Goal: Task Accomplishment & Management: Complete application form

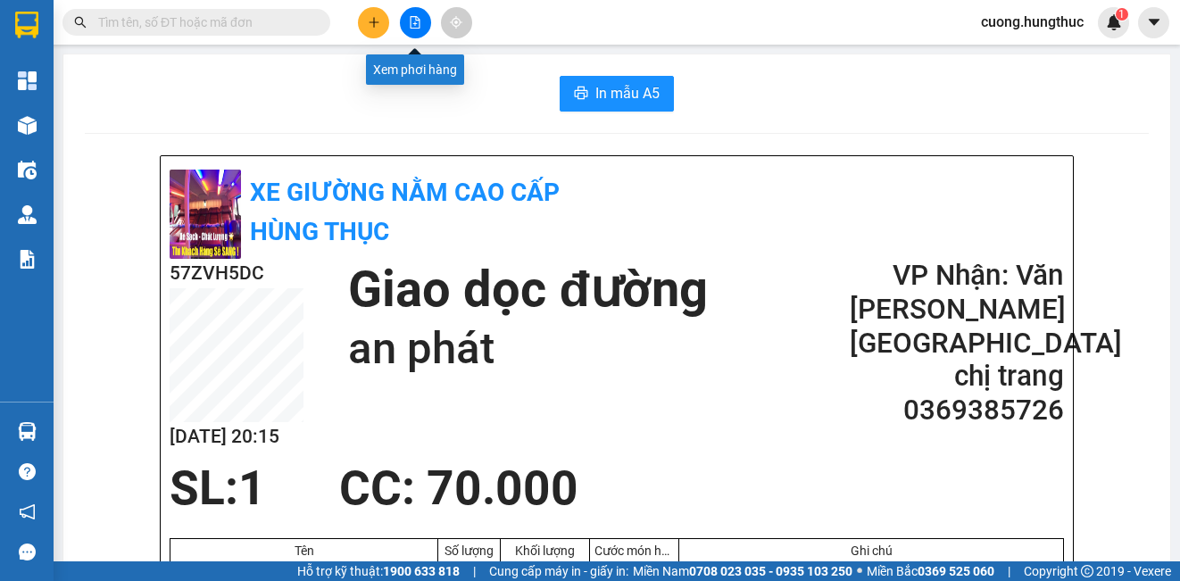
click at [411, 26] on icon "file-add" at bounding box center [415, 22] width 12 height 12
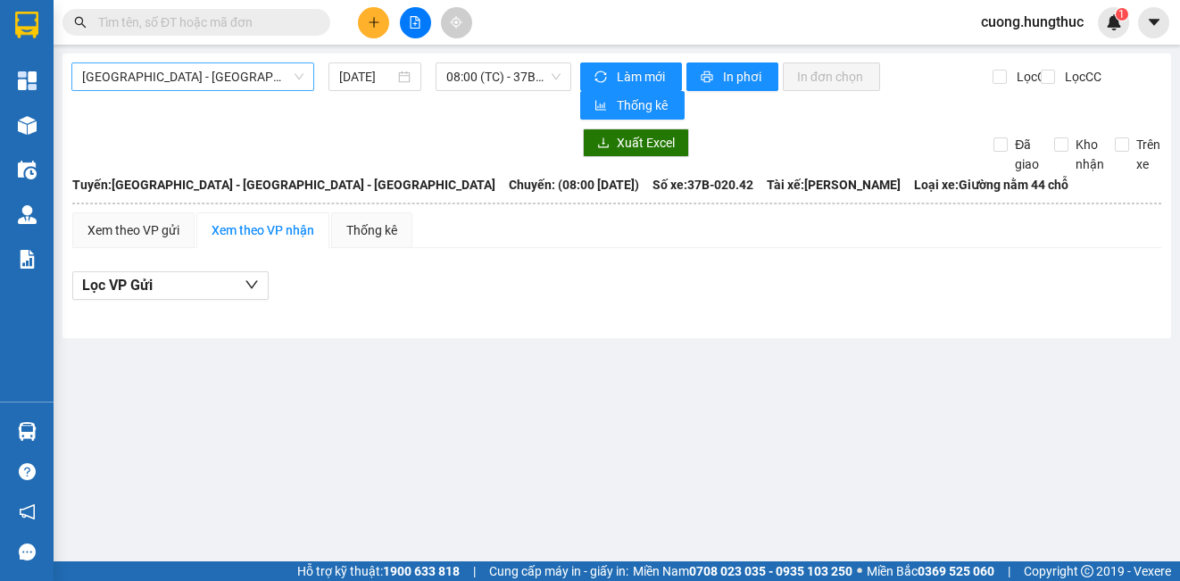
click at [222, 75] on span "[GEOGRAPHIC_DATA] - [GEOGRAPHIC_DATA] - [GEOGRAPHIC_DATA]" at bounding box center [192, 76] width 221 height 27
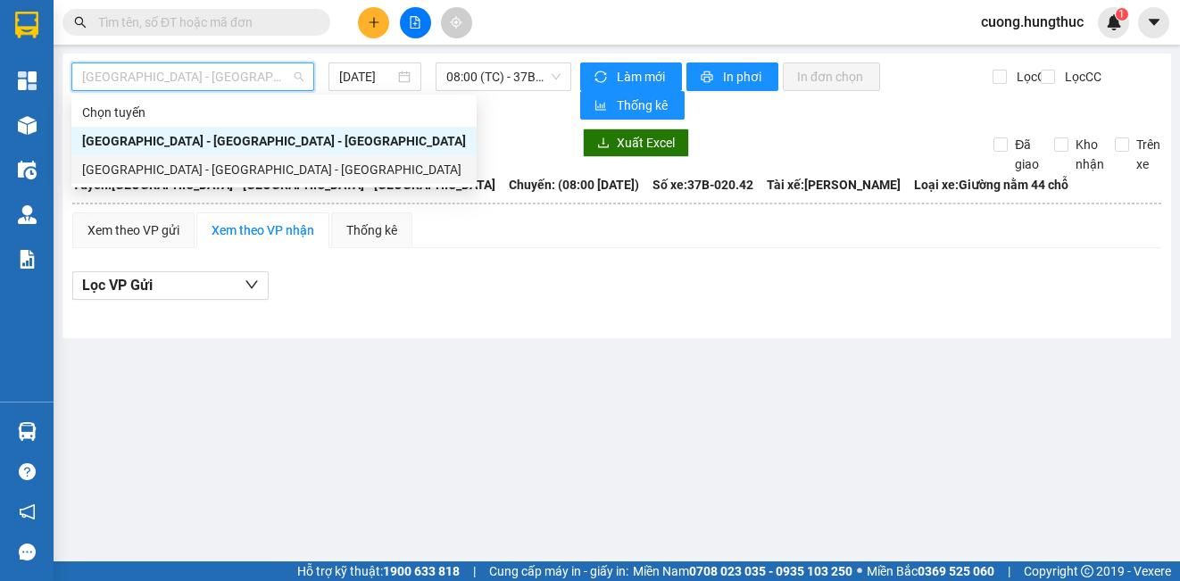
click at [211, 172] on div "[GEOGRAPHIC_DATA] - [GEOGRAPHIC_DATA] - [GEOGRAPHIC_DATA]" at bounding box center [274, 170] width 384 height 20
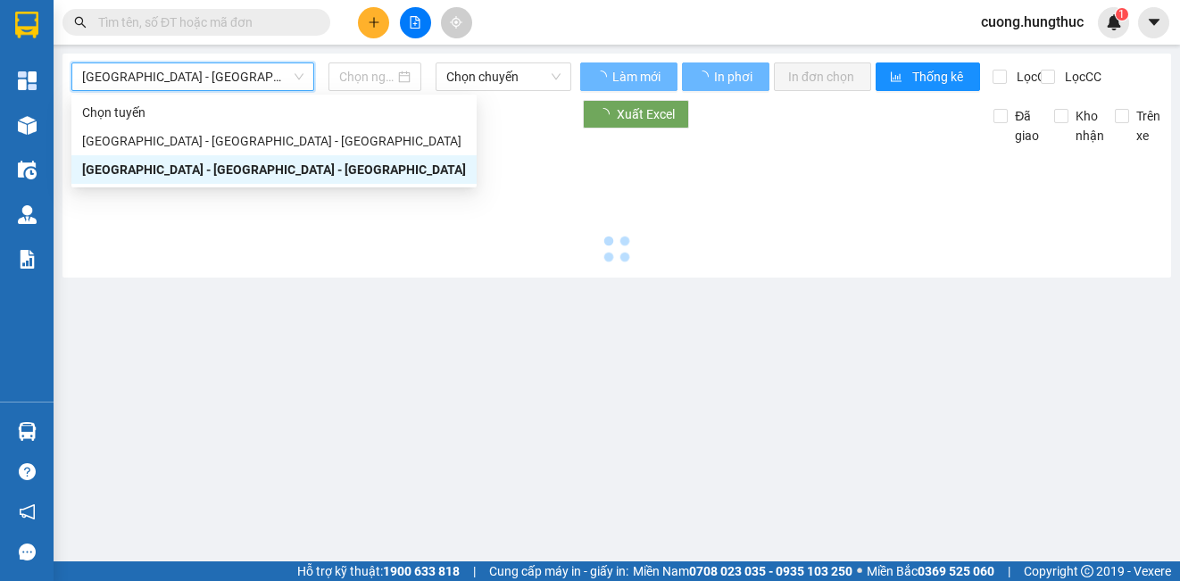
type input "[DATE]"
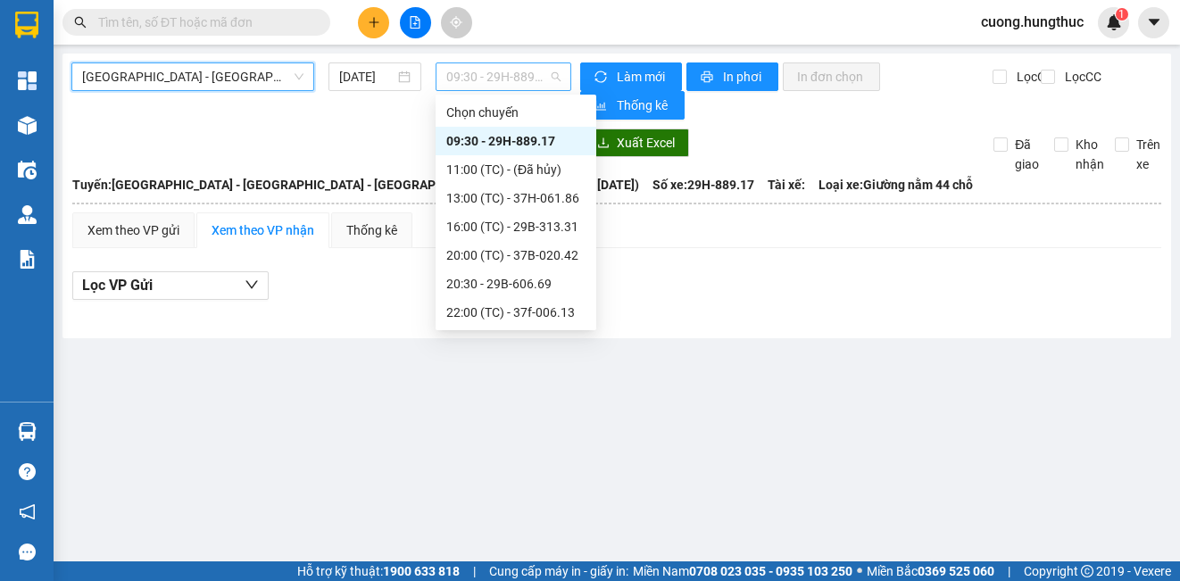
click at [452, 71] on span "09:30 - 29H-889.17" at bounding box center [503, 76] width 114 height 27
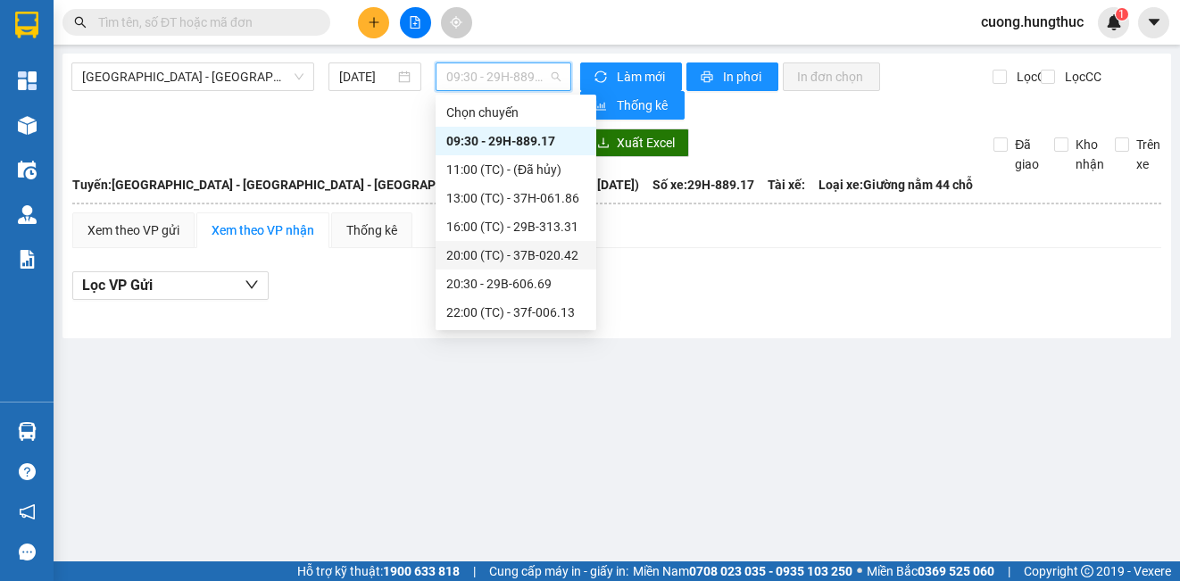
click at [503, 258] on div "20:00 (TC) - 37B-020.42" at bounding box center [515, 255] width 139 height 20
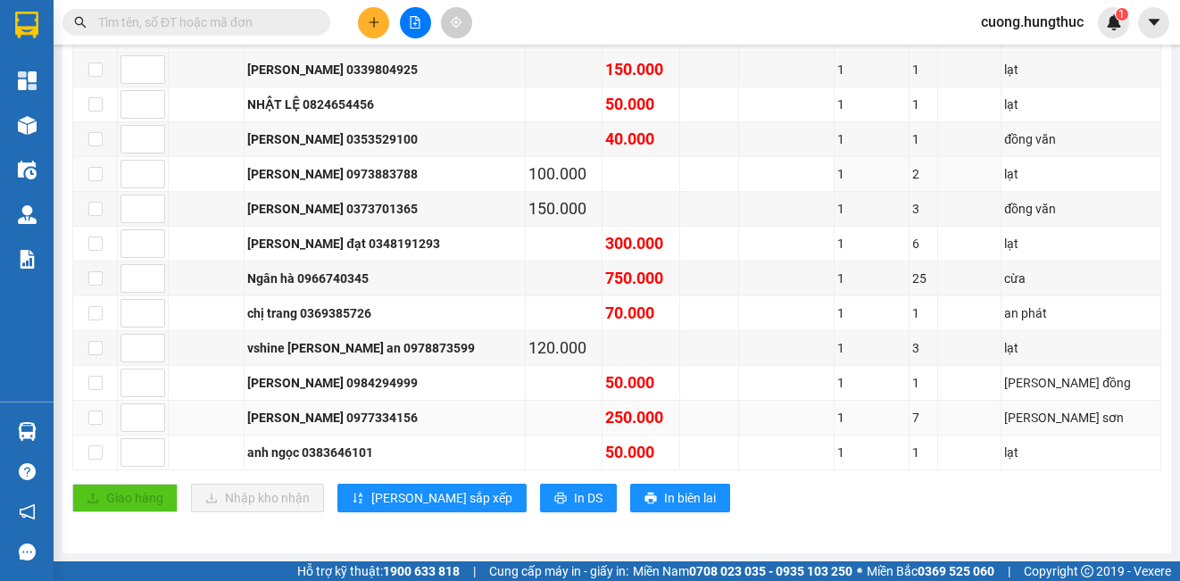
scroll to position [365, 0]
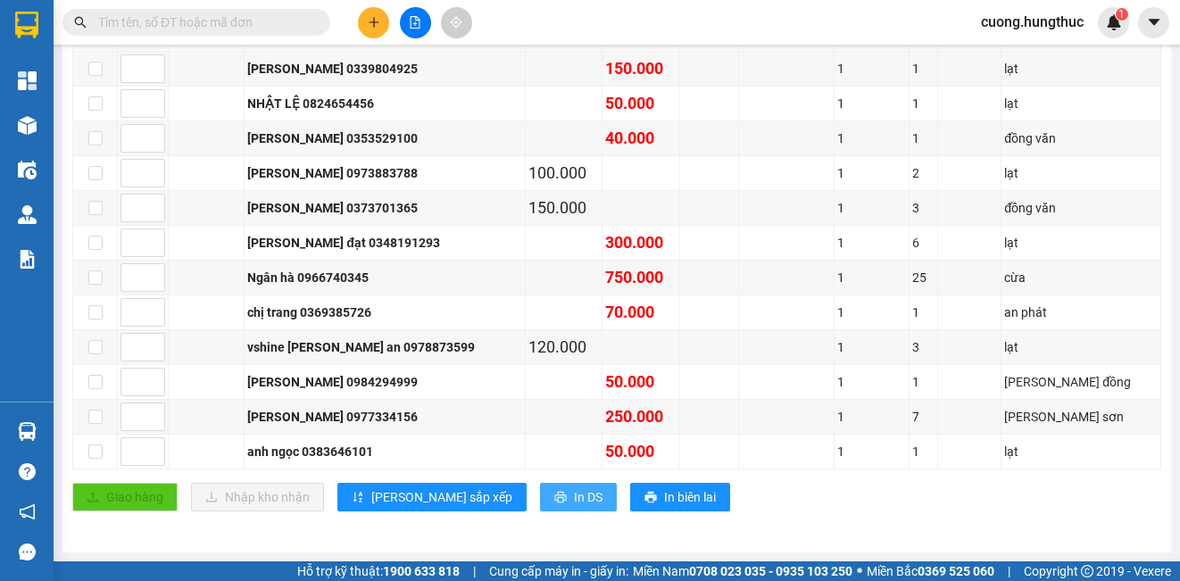
click at [574, 494] on span "In DS" at bounding box center [588, 497] width 29 height 20
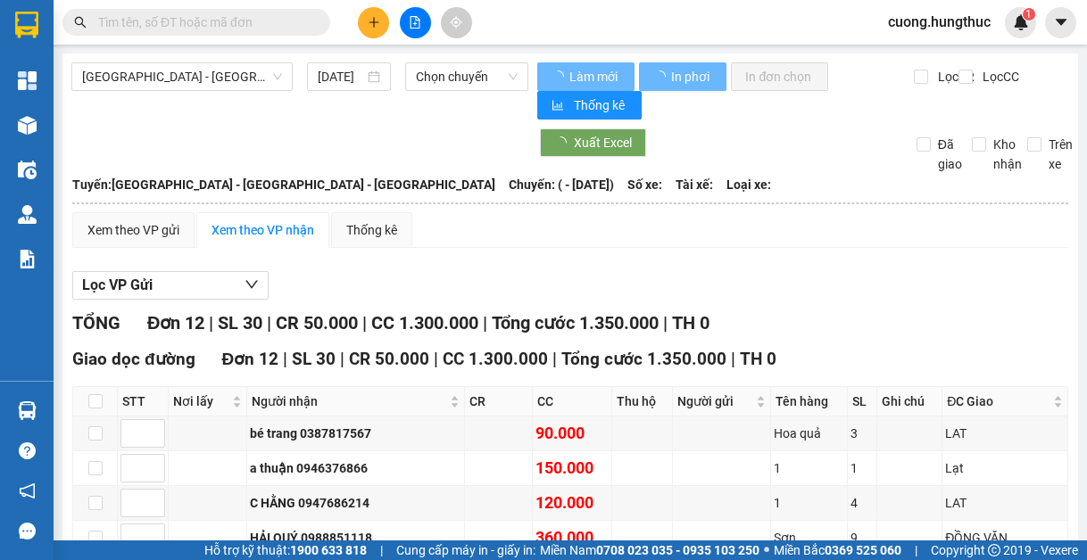
type input "11/10/2023"
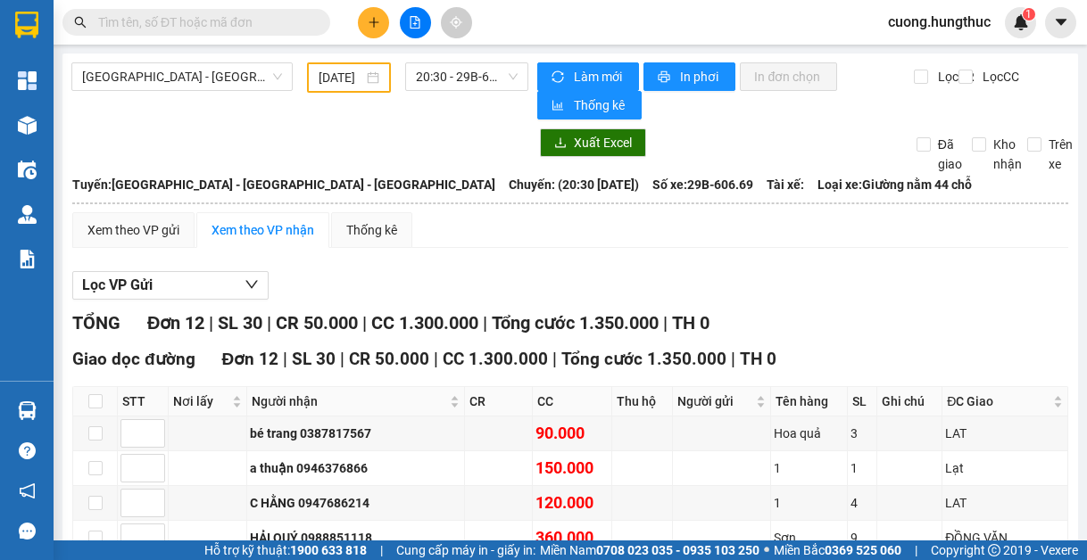
click at [369, 84] on div "11/10/2023" at bounding box center [349, 78] width 61 height 20
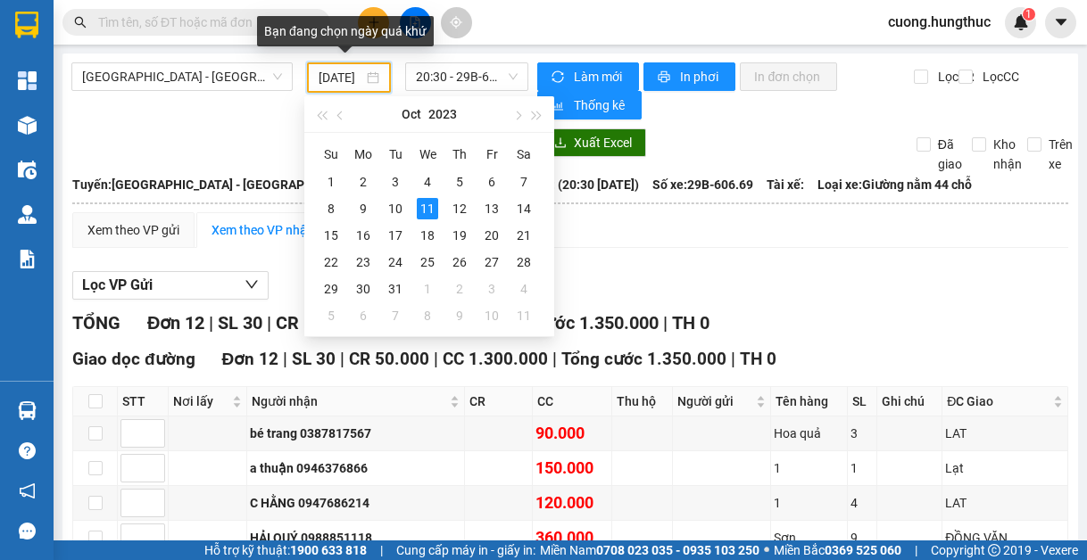
click at [352, 79] on input "11/10/2023" at bounding box center [341, 78] width 45 height 20
click at [372, 78] on div "11/10/2023" at bounding box center [349, 78] width 61 height 20
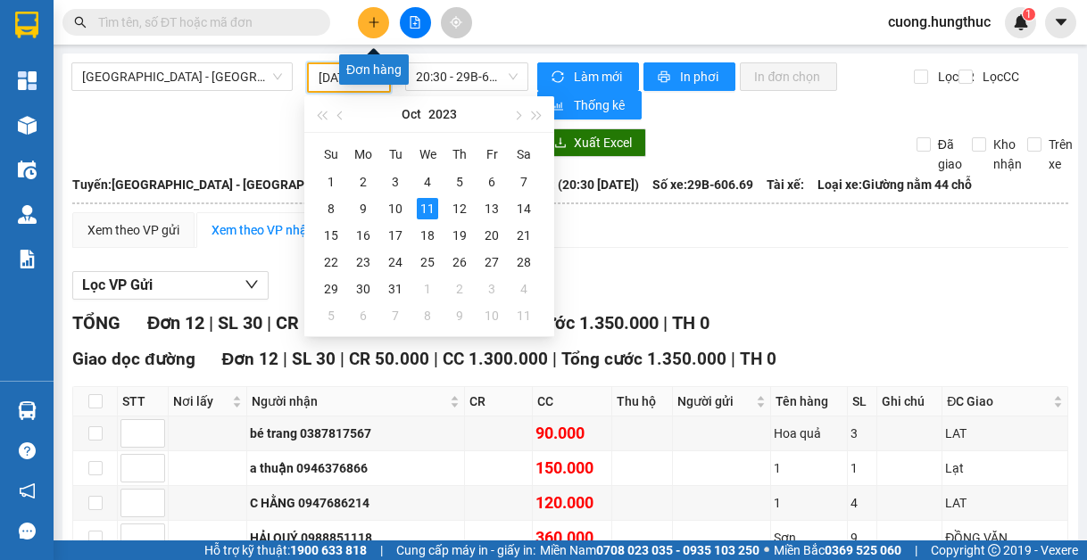
click at [377, 23] on icon "plus" at bounding box center [374, 22] width 12 height 12
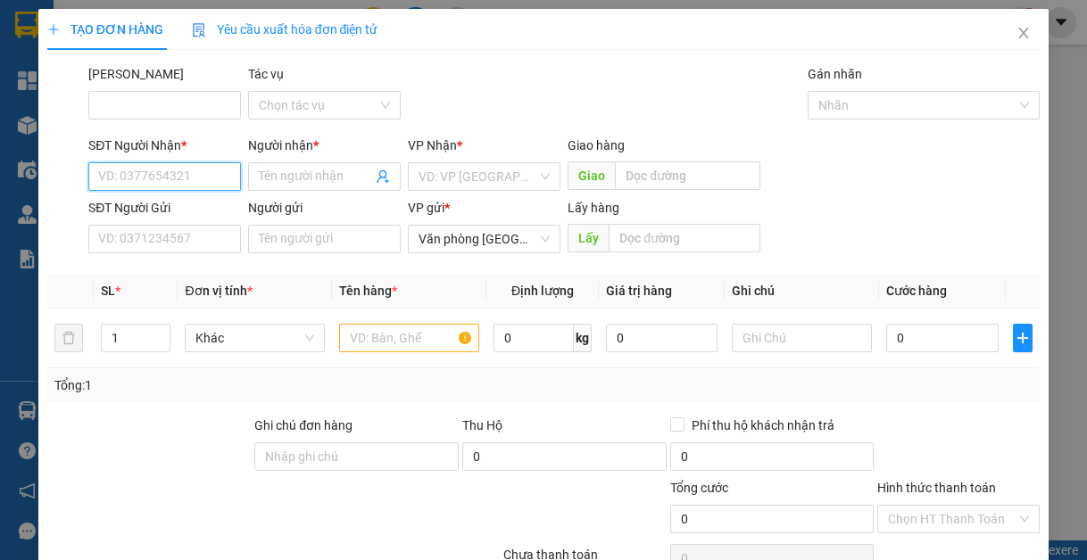
click at [180, 182] on input "SĐT Người Nhận *" at bounding box center [164, 176] width 153 height 29
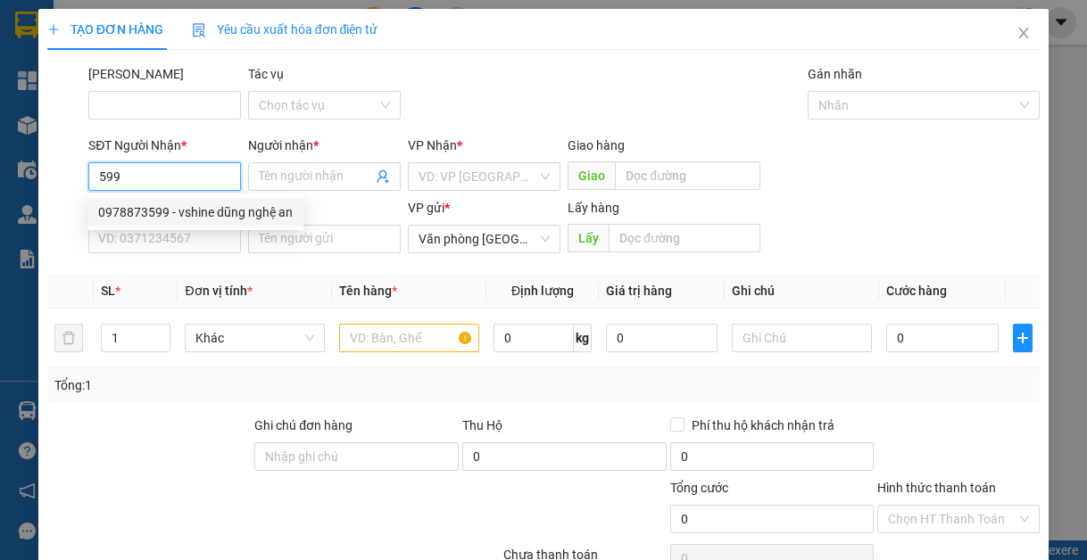
click at [198, 211] on div "0978873599 - vshine dũng nghệ an" at bounding box center [195, 213] width 195 height 20
type input "0978873599"
type input "vshine dũng nghệ an"
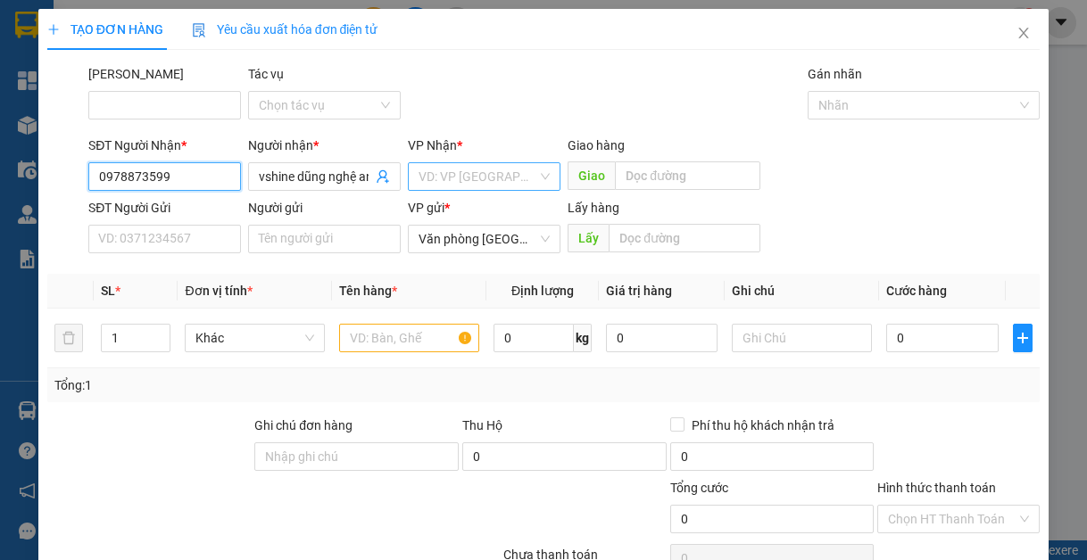
type input "0978873599"
click at [439, 171] on input "search" at bounding box center [478, 176] width 119 height 27
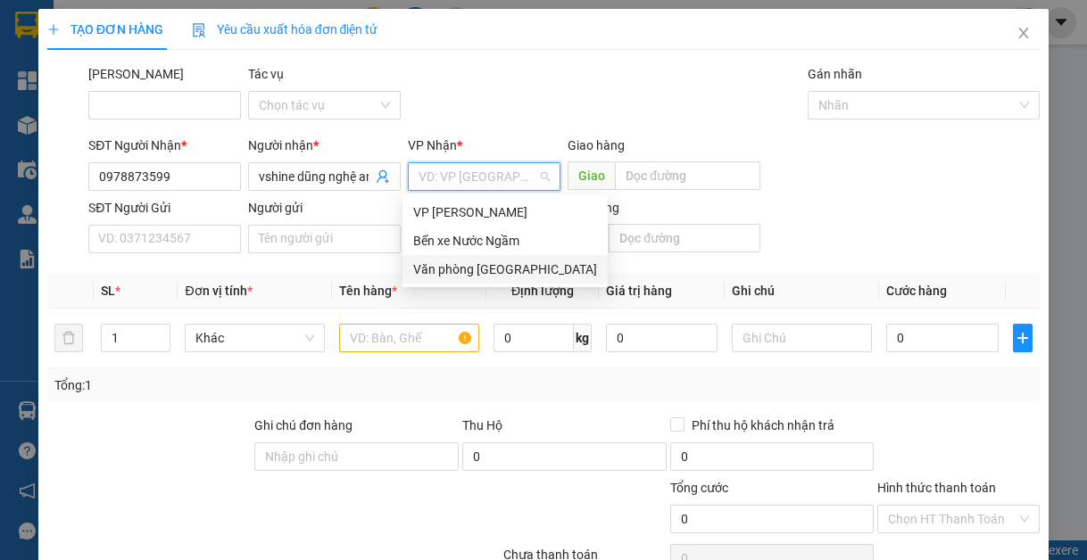
click at [461, 274] on div "Văn [PERSON_NAME][GEOGRAPHIC_DATA]" at bounding box center [505, 270] width 184 height 20
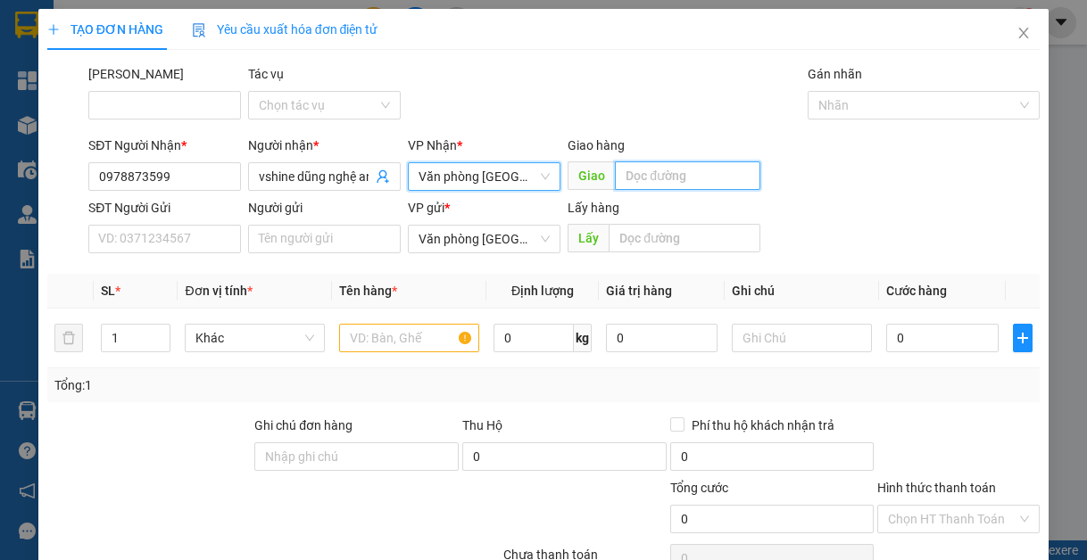
click at [677, 182] on input "text" at bounding box center [687, 176] width 145 height 29
type input "lạt"
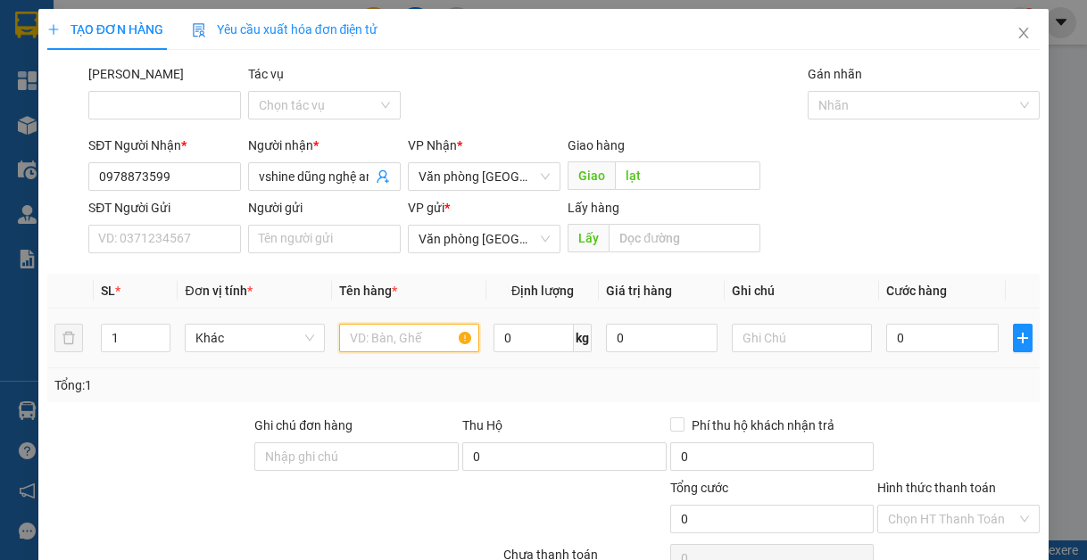
click at [398, 333] on input "text" at bounding box center [409, 338] width 140 height 29
type input "1"
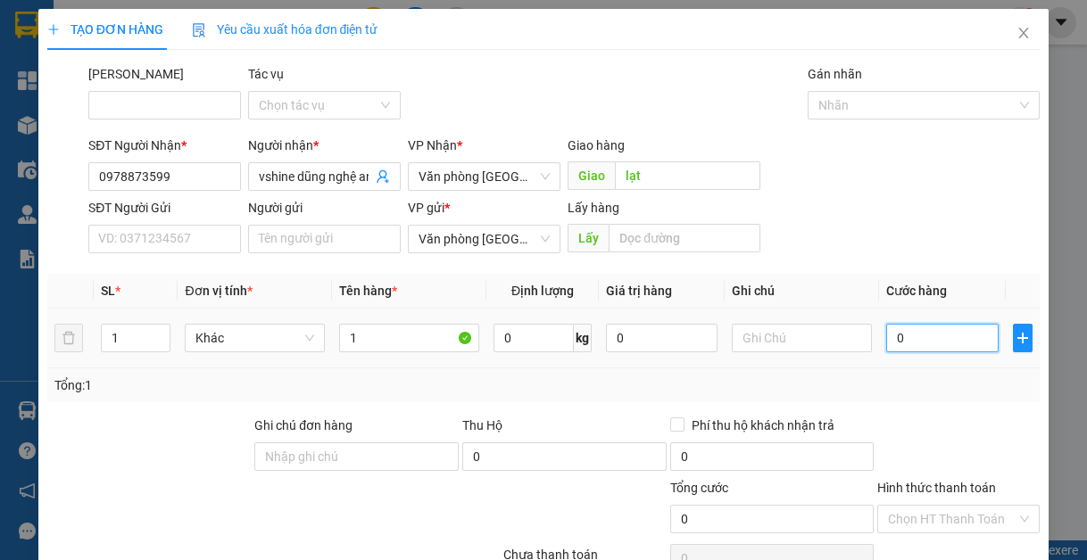
click at [900, 329] on input "0" at bounding box center [942, 338] width 112 height 29
type input "5"
type input "50"
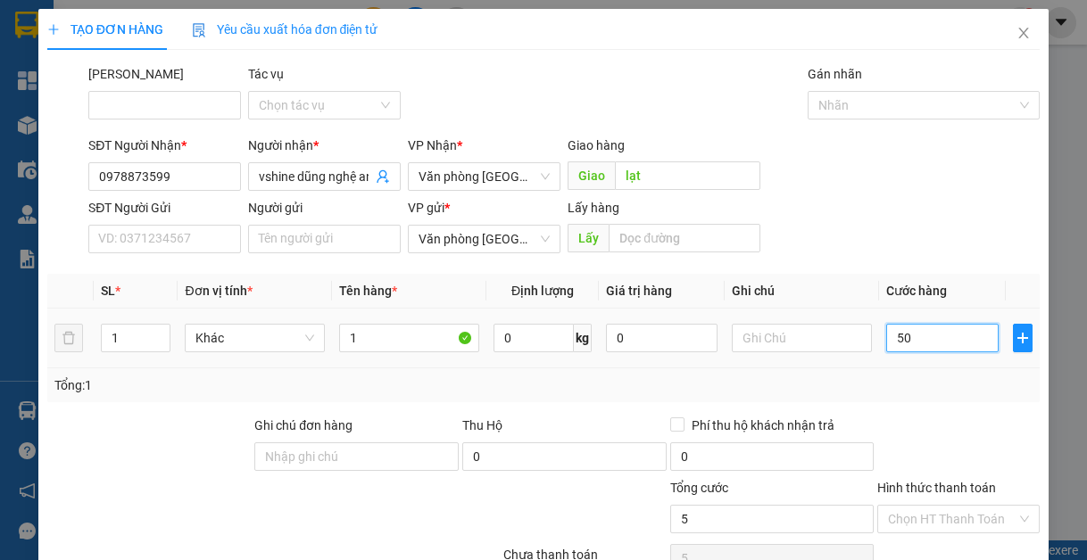
type input "50"
type input "500"
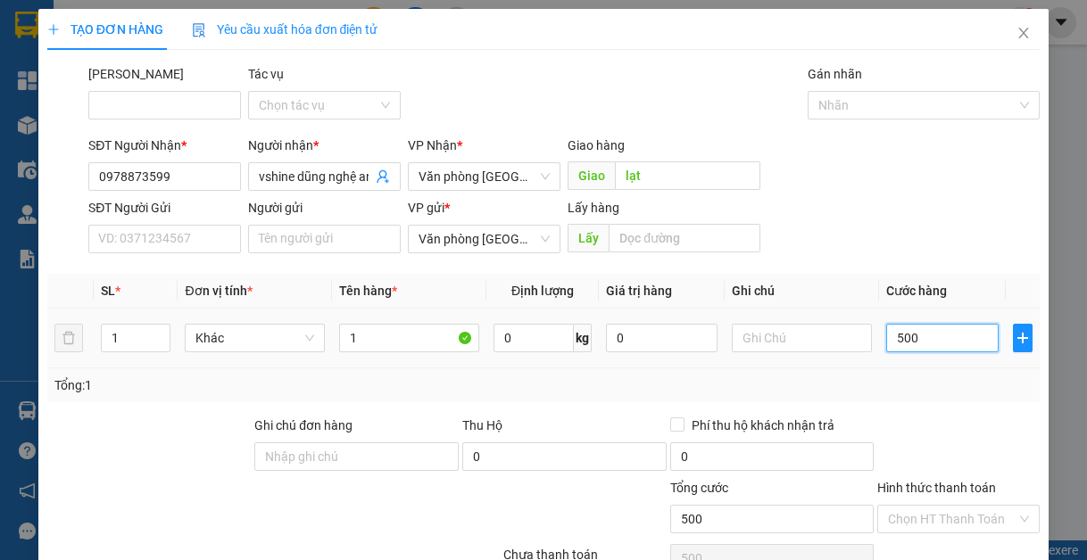
type input "5.000"
type input "50.000"
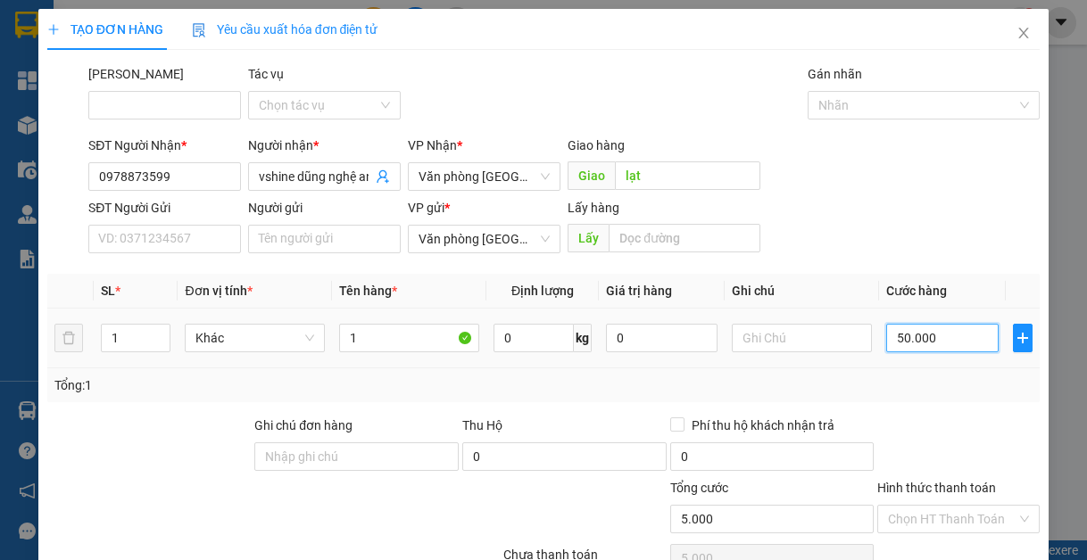
type input "50.000"
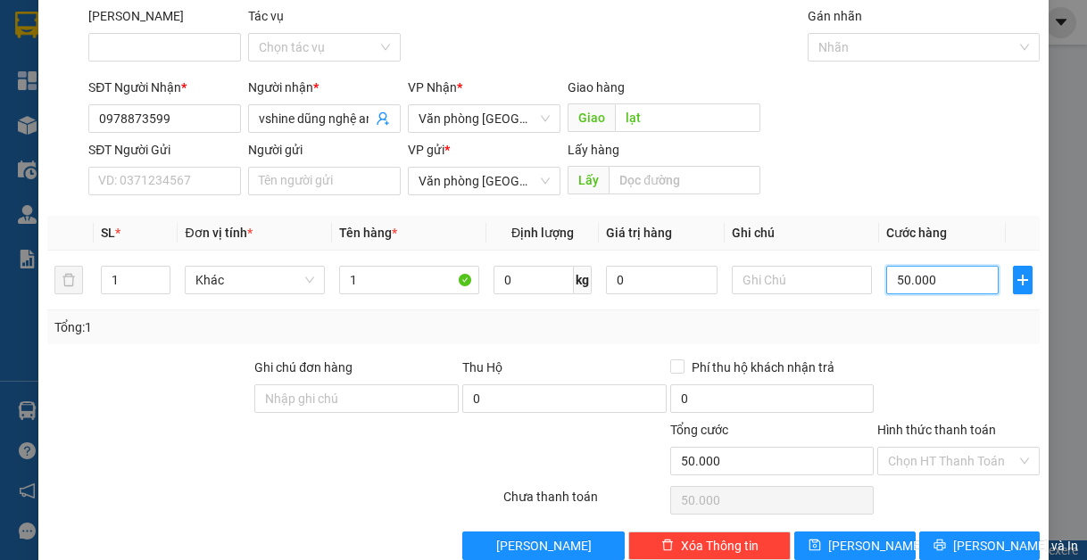
scroll to position [93, 0]
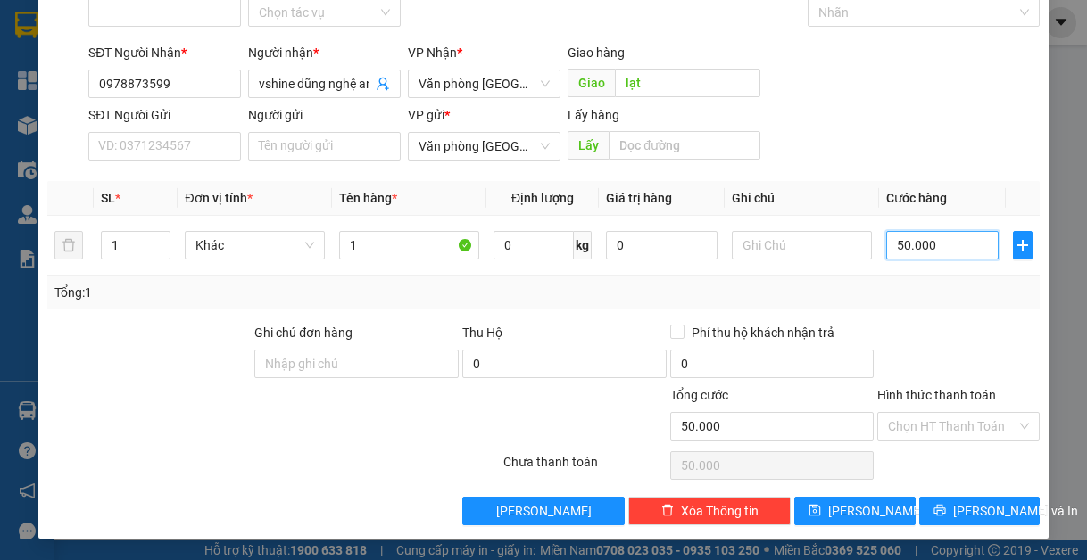
type input "50.000"
click at [435, 422] on div at bounding box center [419, 417] width 166 height 62
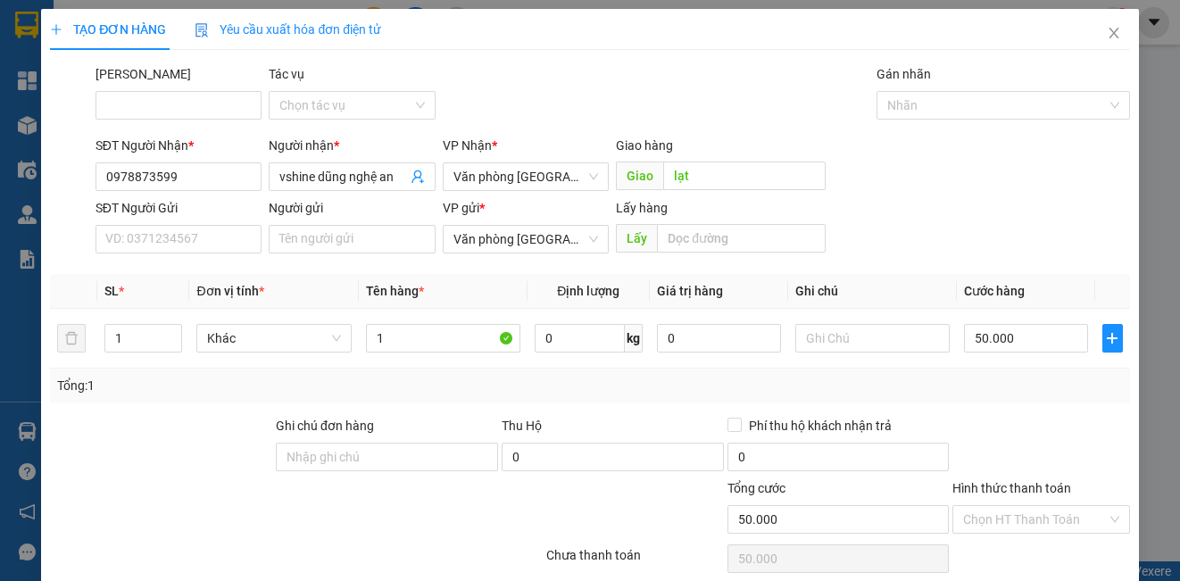
scroll to position [72, 0]
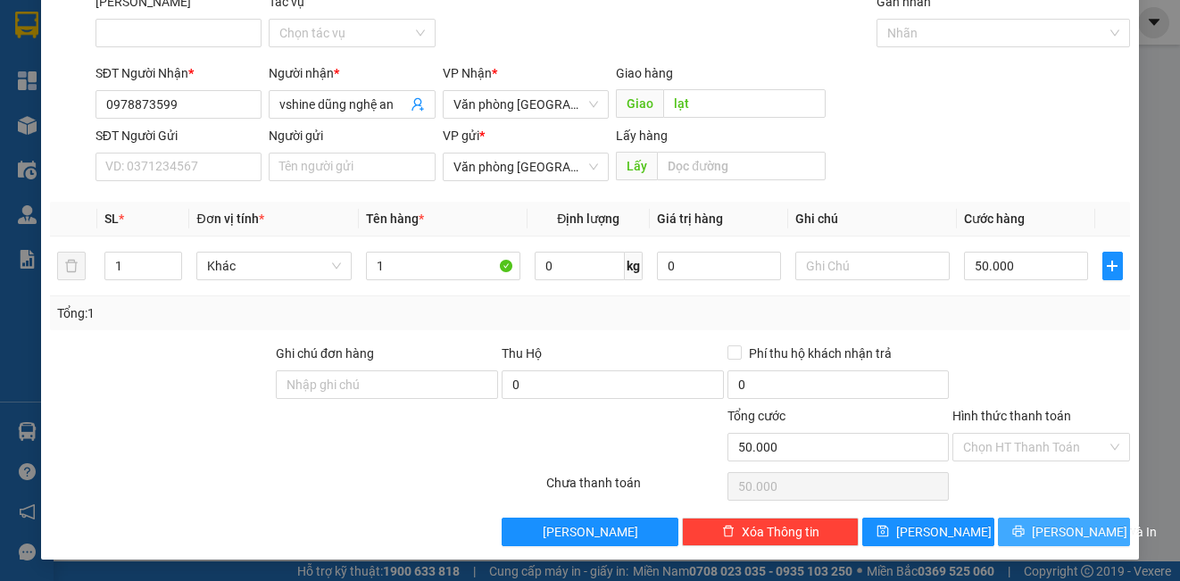
click at [1020, 532] on icon "printer" at bounding box center [1018, 531] width 12 height 12
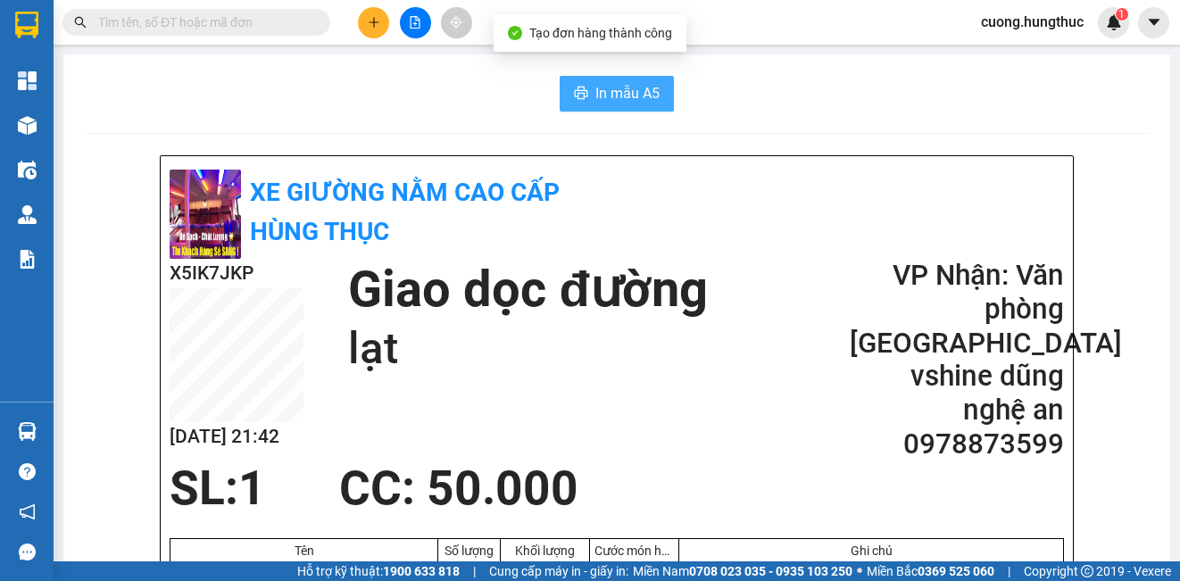
click at [618, 90] on span "In mẫu A5" at bounding box center [627, 93] width 64 height 22
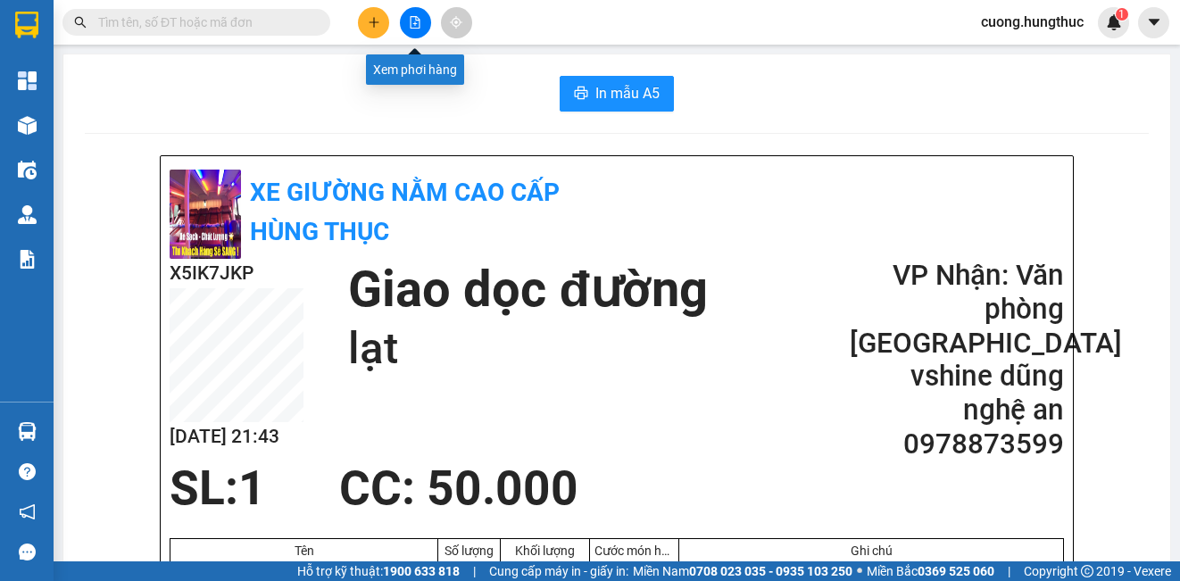
click at [412, 19] on icon "file-add" at bounding box center [415, 22] width 12 height 12
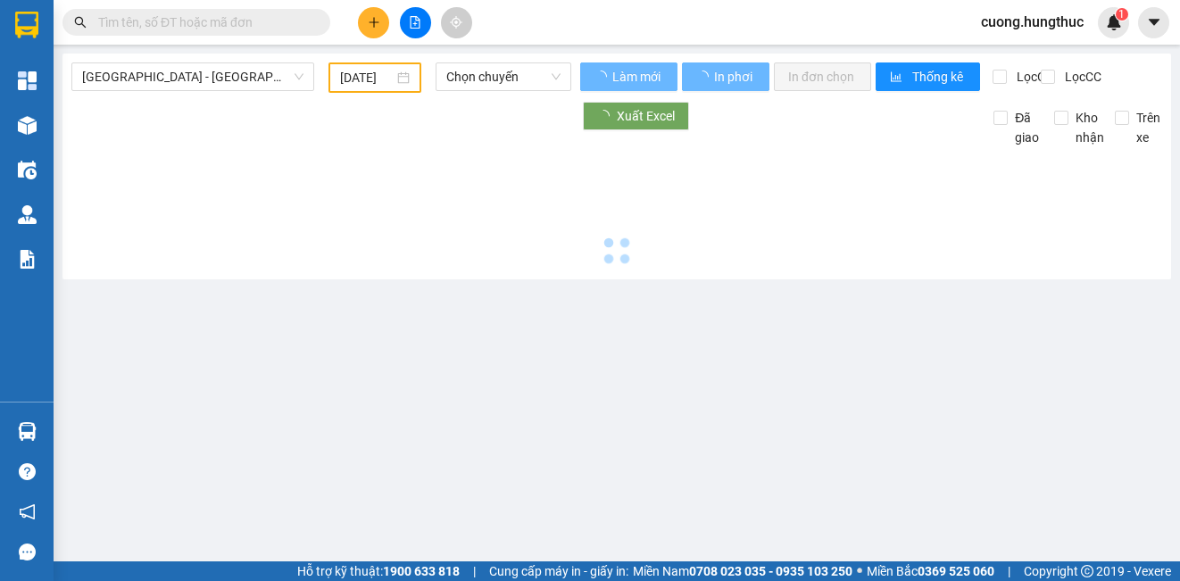
type input "[DATE]"
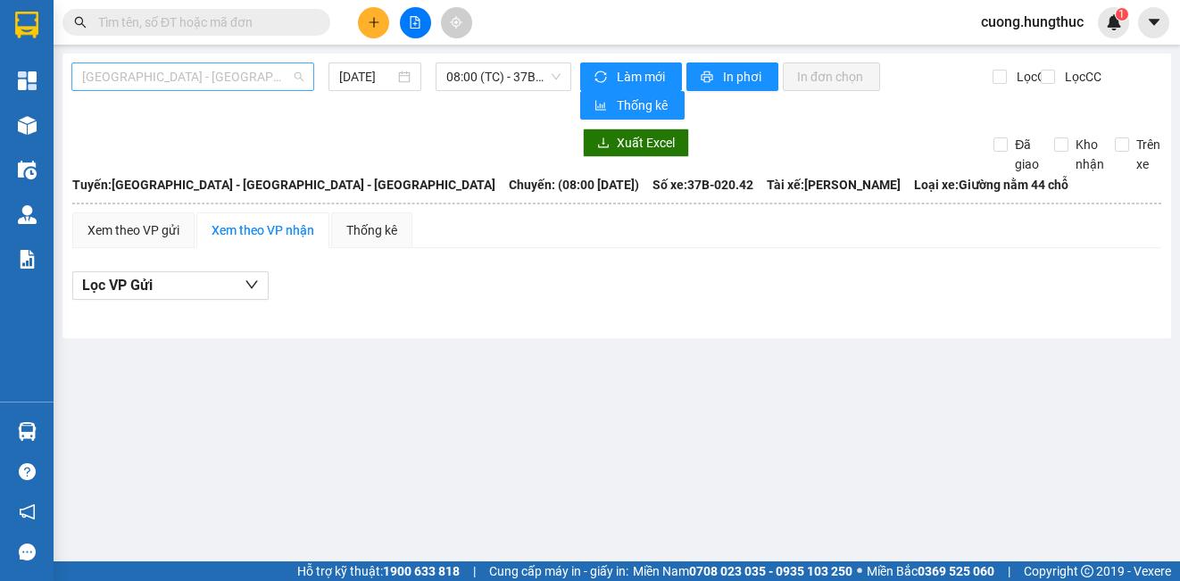
click at [200, 81] on span "[GEOGRAPHIC_DATA] - [GEOGRAPHIC_DATA] - [GEOGRAPHIC_DATA]" at bounding box center [192, 76] width 221 height 27
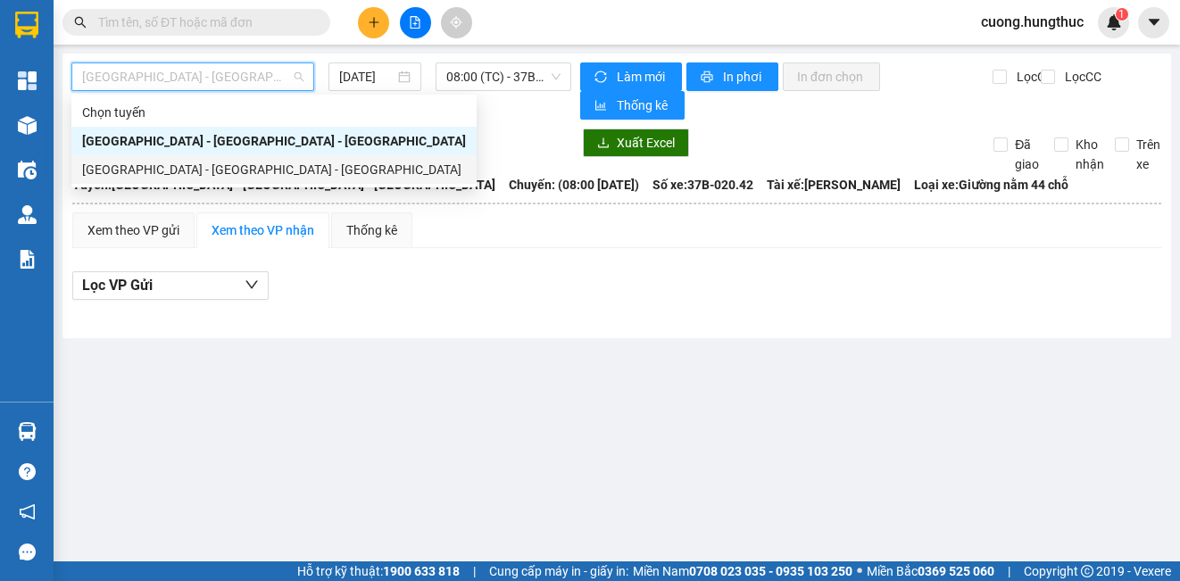
click at [205, 174] on div "[GEOGRAPHIC_DATA] - [GEOGRAPHIC_DATA] - [GEOGRAPHIC_DATA]" at bounding box center [274, 170] width 384 height 20
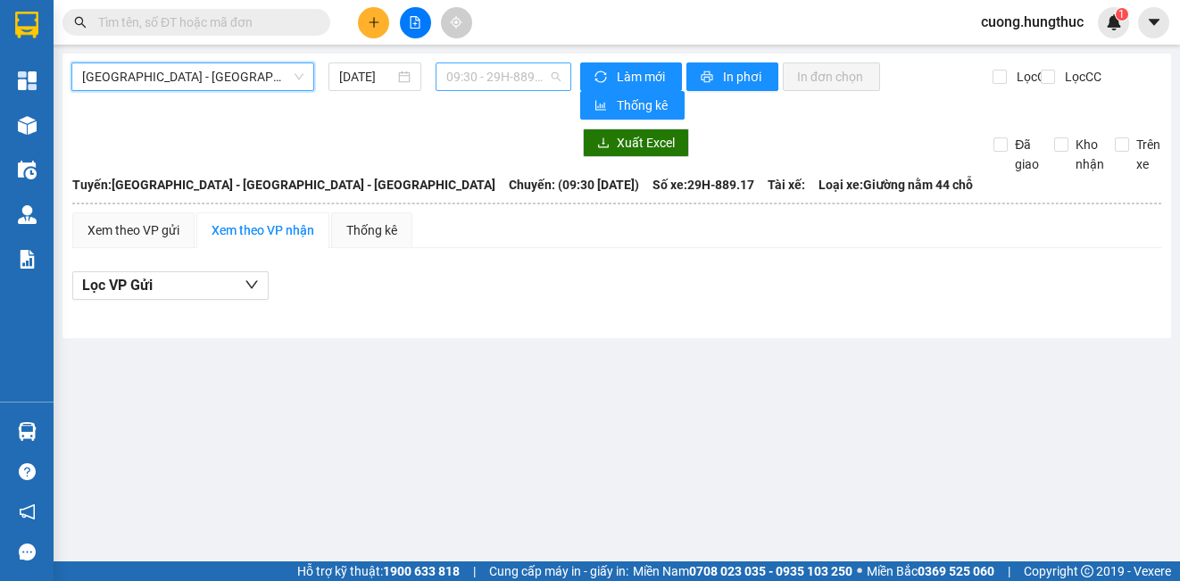
click at [549, 80] on span "09:30 - 29H-889.17" at bounding box center [503, 76] width 114 height 27
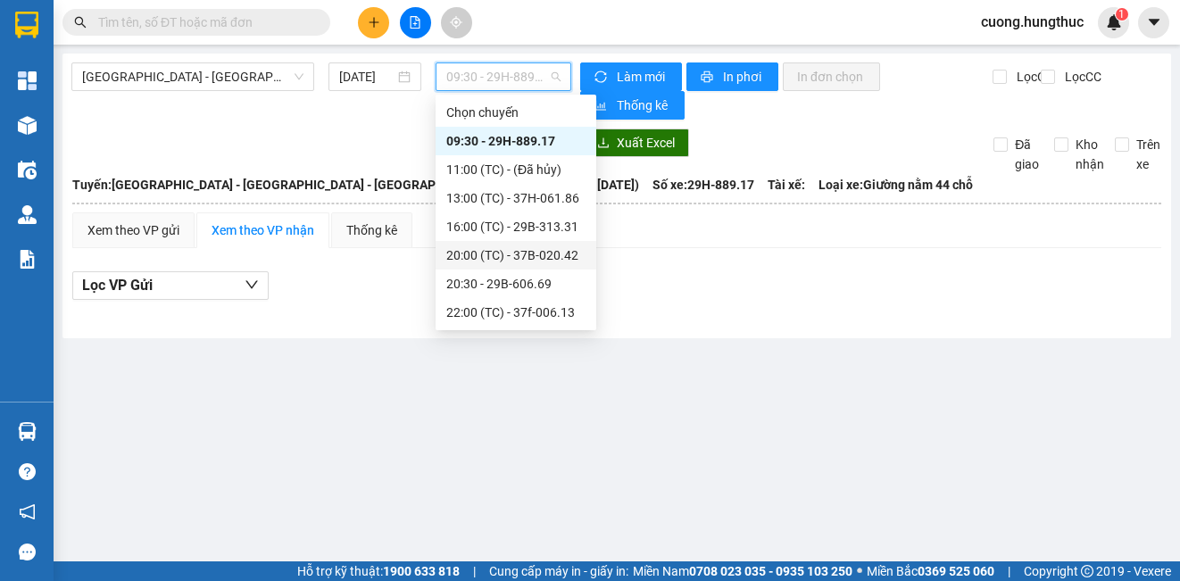
click at [539, 261] on div "20:00 (TC) - 37B-020.42" at bounding box center [515, 255] width 139 height 20
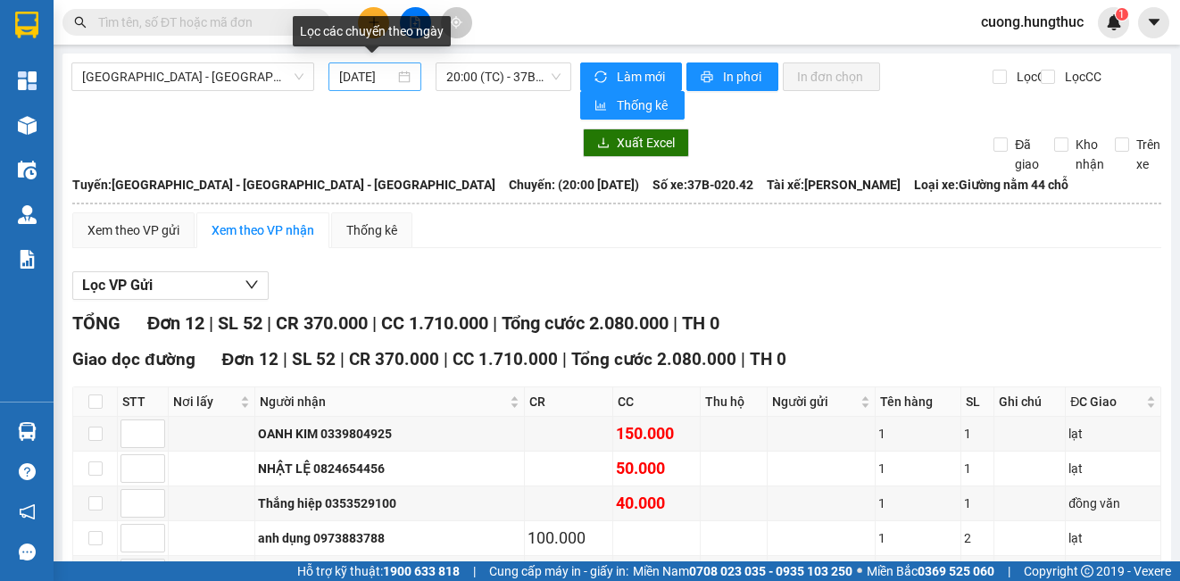
click at [402, 79] on div "[DATE]" at bounding box center [374, 77] width 71 height 20
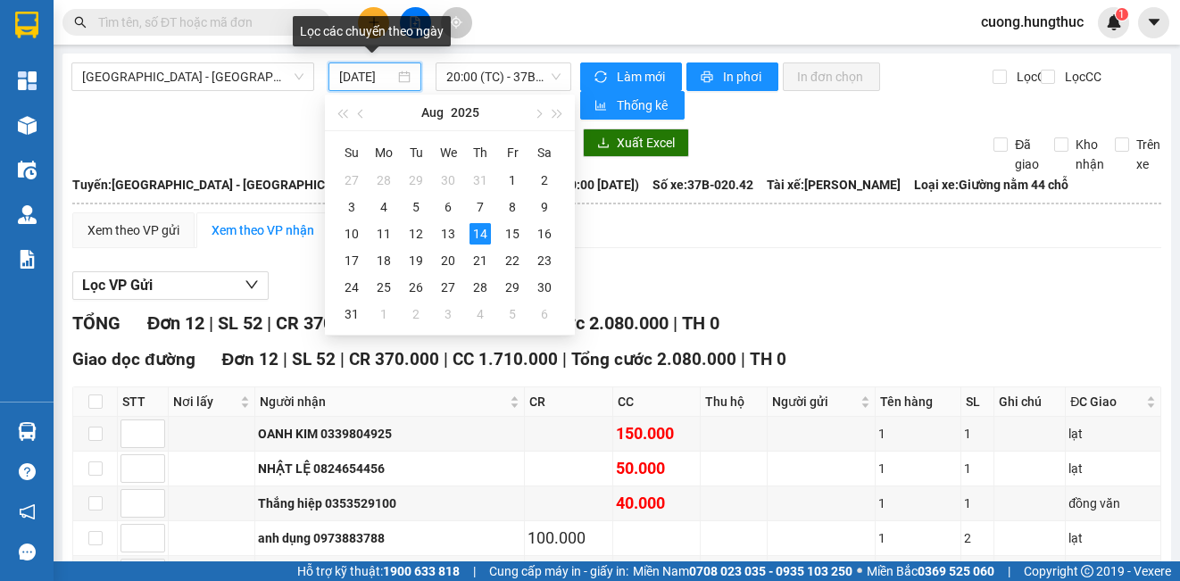
scroll to position [0, 10]
click at [419, 236] on div "12" at bounding box center [415, 233] width 21 height 21
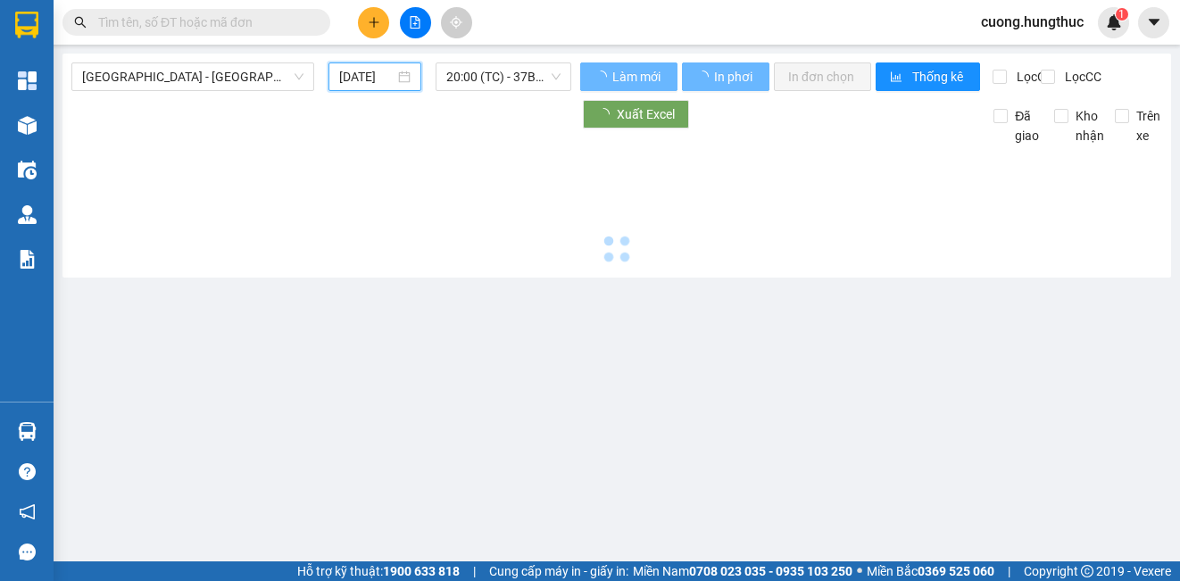
scroll to position [0, 8]
type input "12/08/2025"
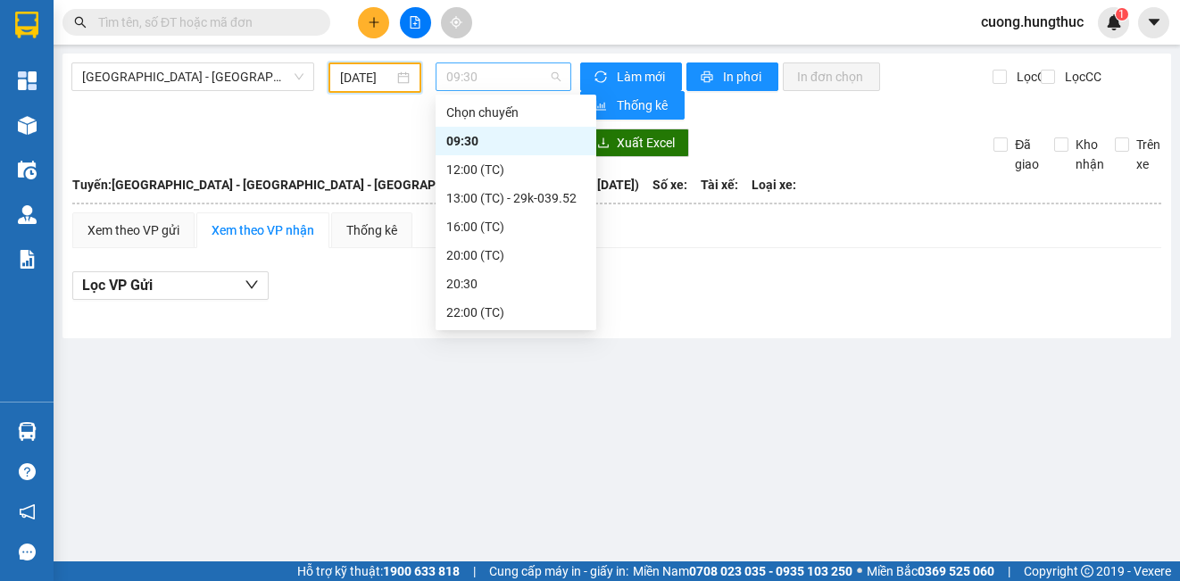
click at [518, 79] on span "09:30" at bounding box center [503, 76] width 114 height 27
click at [473, 282] on div "20:30" at bounding box center [515, 284] width 139 height 20
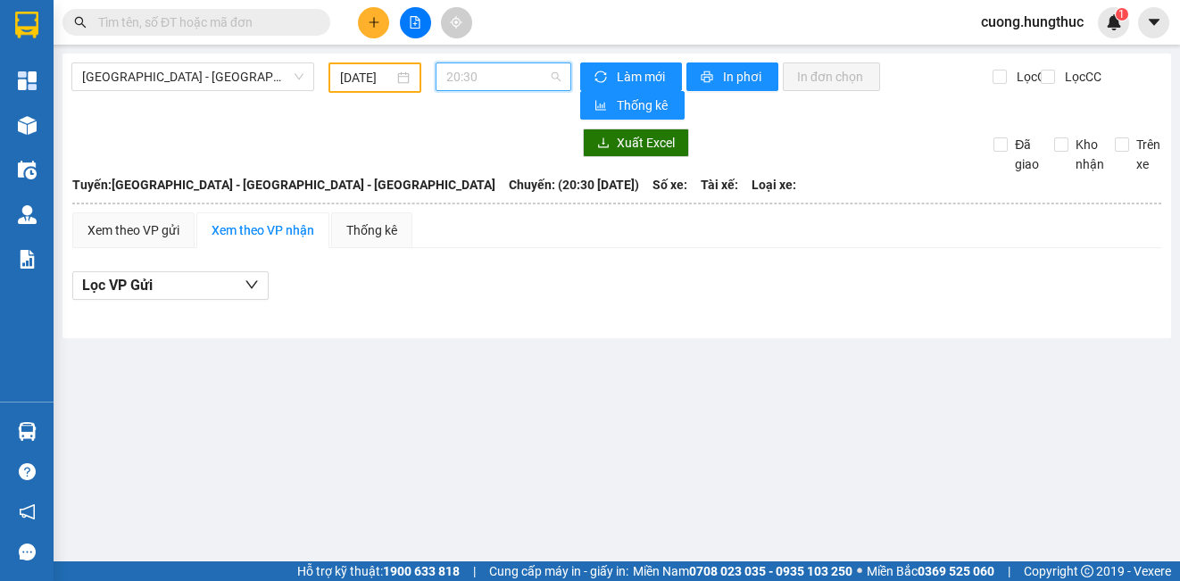
click at [551, 82] on span "20:30" at bounding box center [503, 76] width 114 height 27
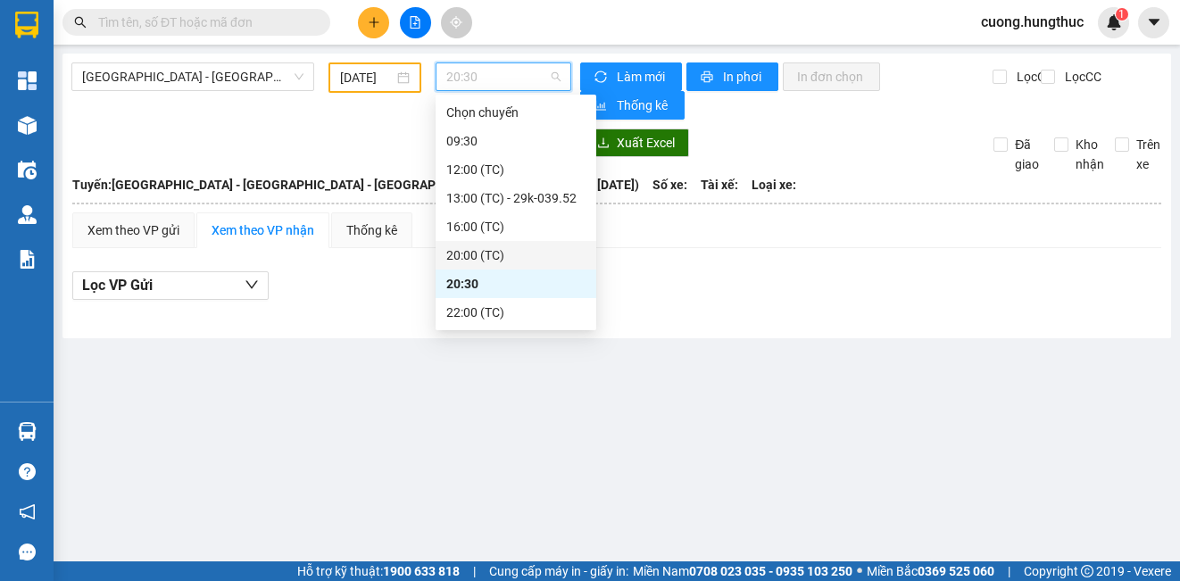
click at [477, 248] on div "20:00 (TC)" at bounding box center [515, 255] width 139 height 20
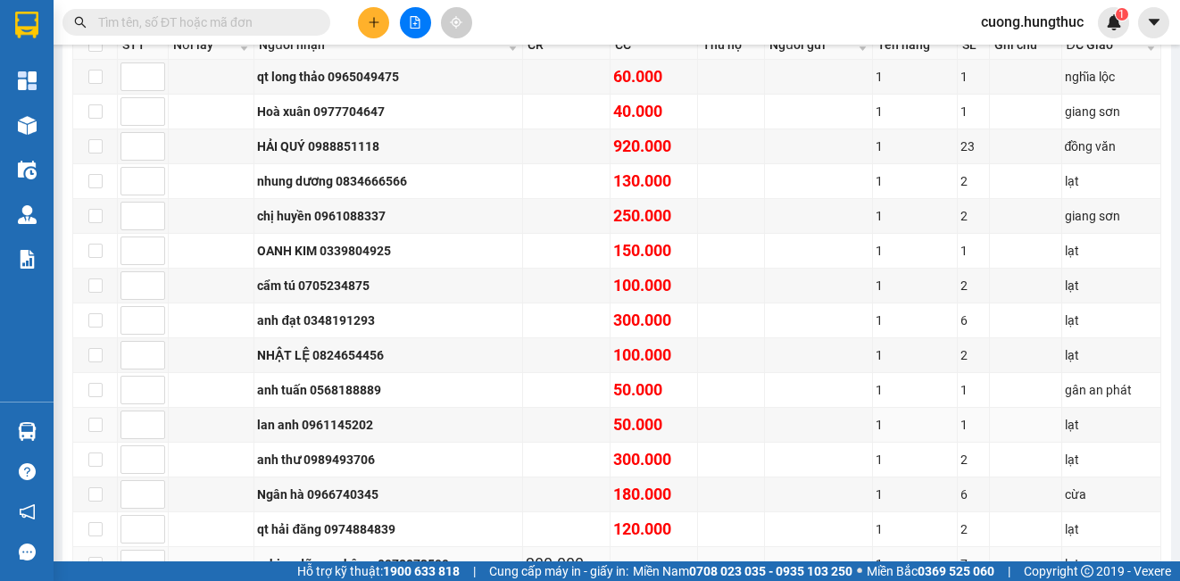
scroll to position [539, 0]
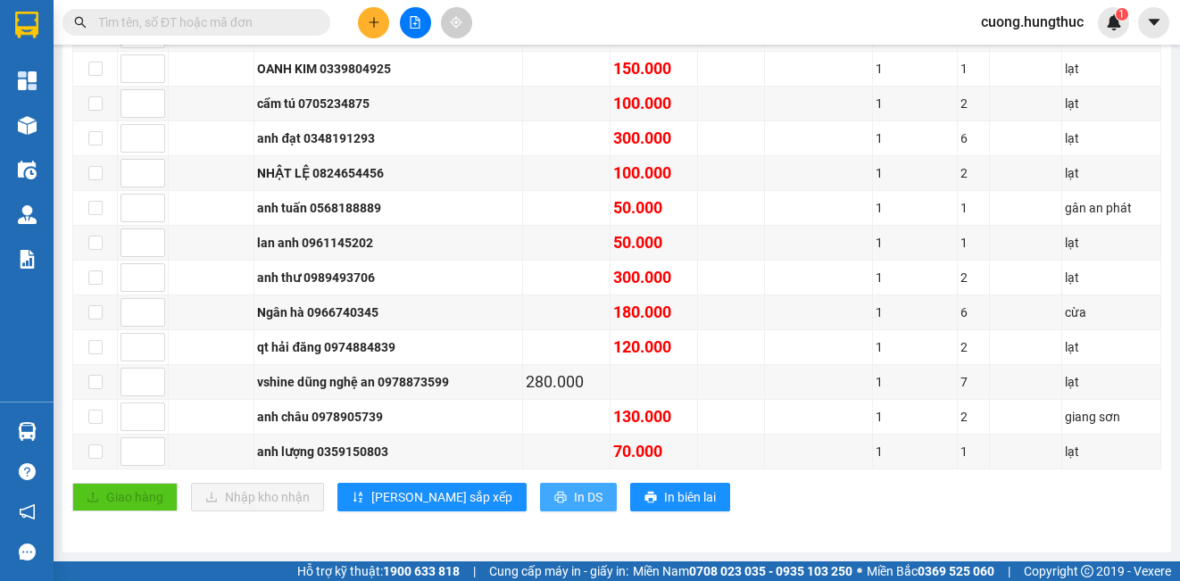
click at [574, 493] on span "In DS" at bounding box center [588, 497] width 29 height 20
click at [574, 497] on span "In DS" at bounding box center [588, 497] width 29 height 20
